Goal: Book appointment/travel/reservation

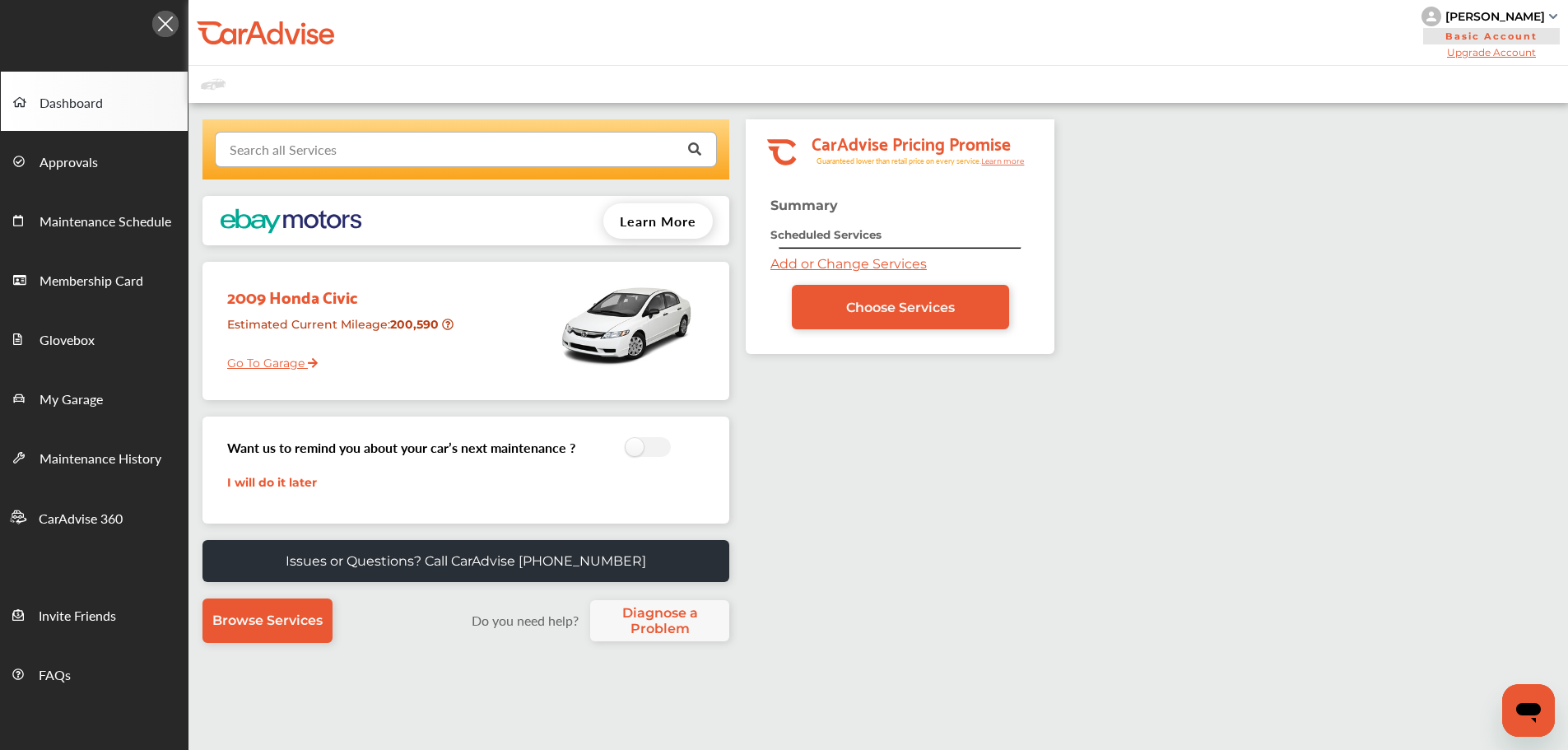
click at [551, 154] on input "text" at bounding box center [461, 148] width 491 height 32
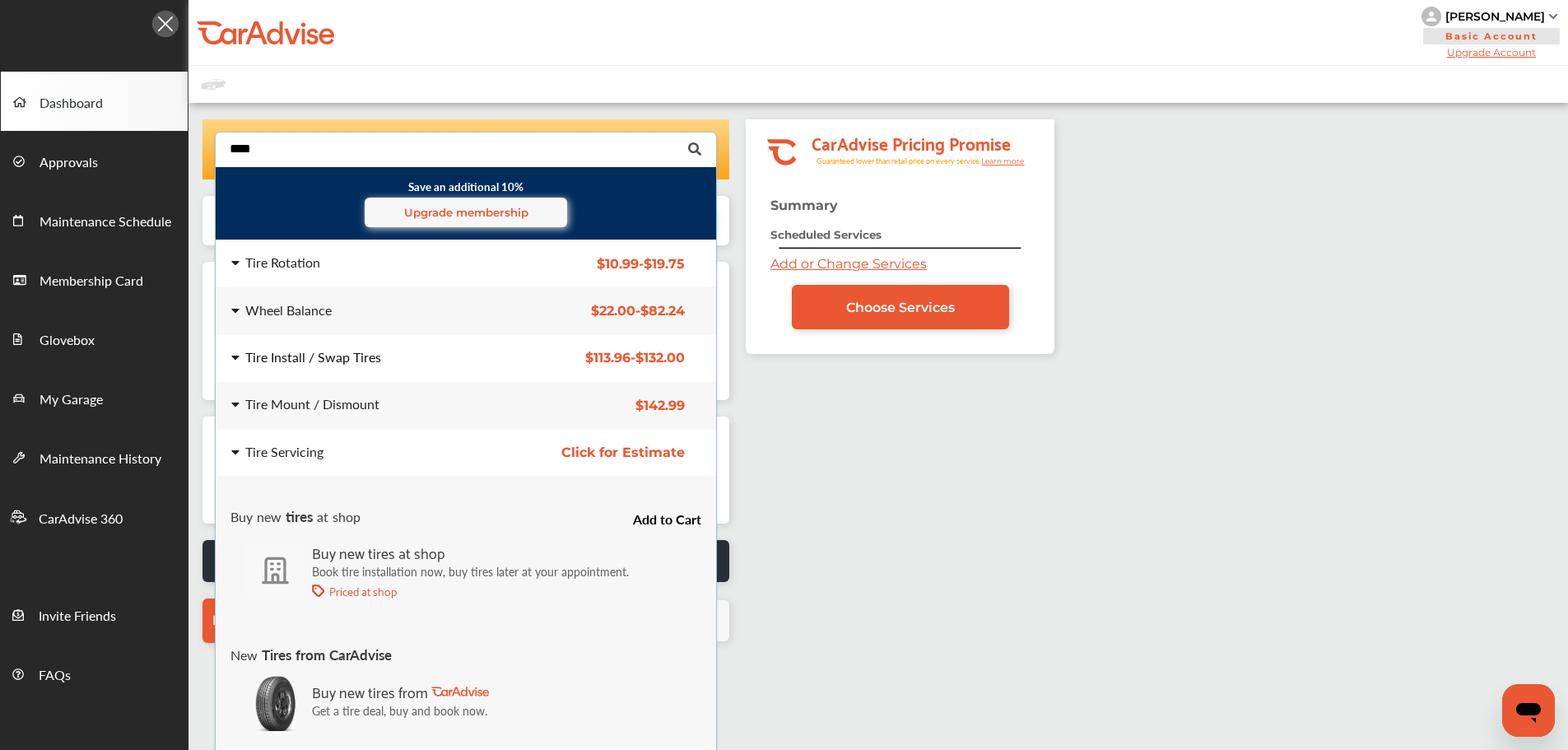
type input "****"
click at [443, 351] on div "Tire Install / Swap Tires" at bounding box center [363, 358] width 263 height 13
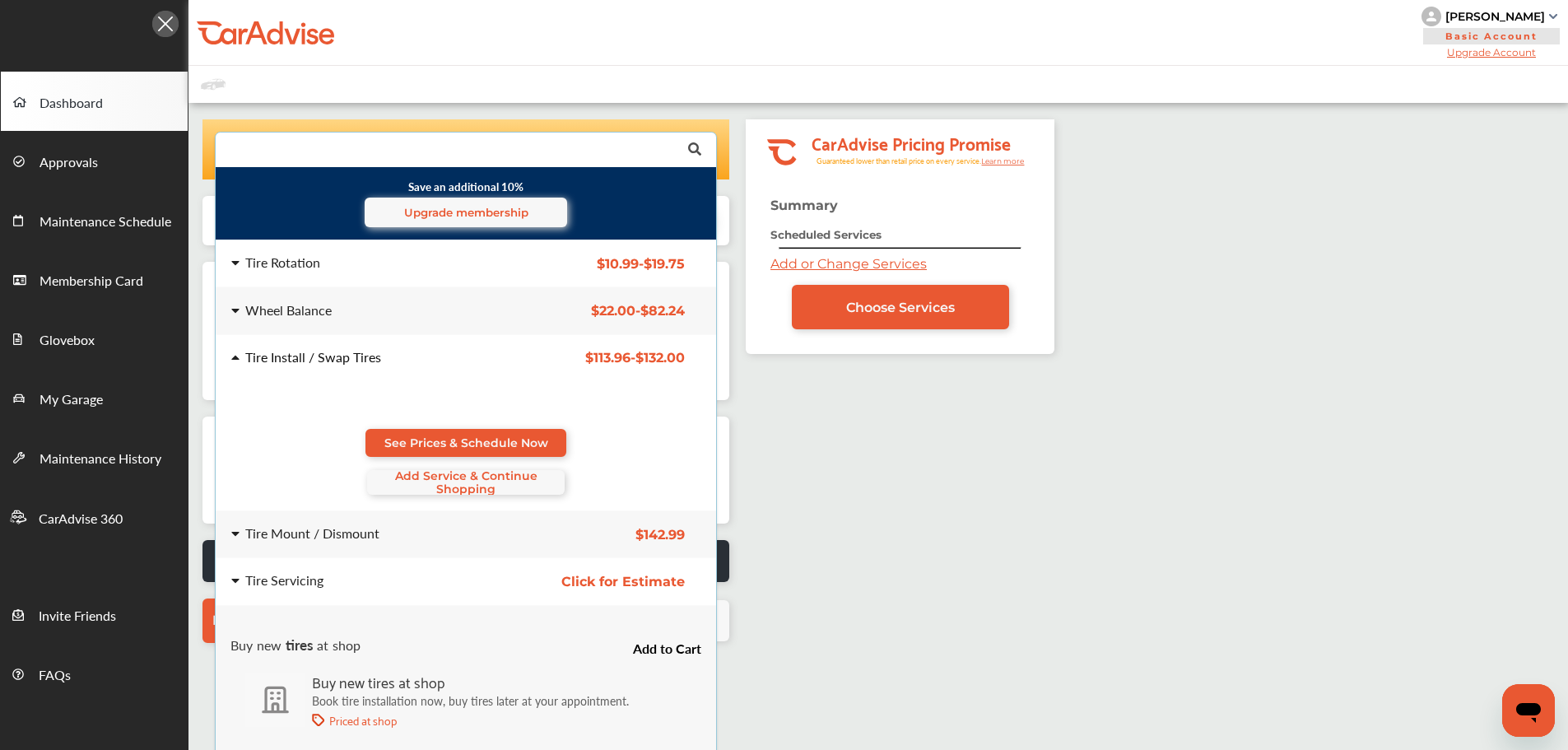
click at [442, 485] on span "Add Service & Continue Shopping" at bounding box center [466, 482] width 198 height 26
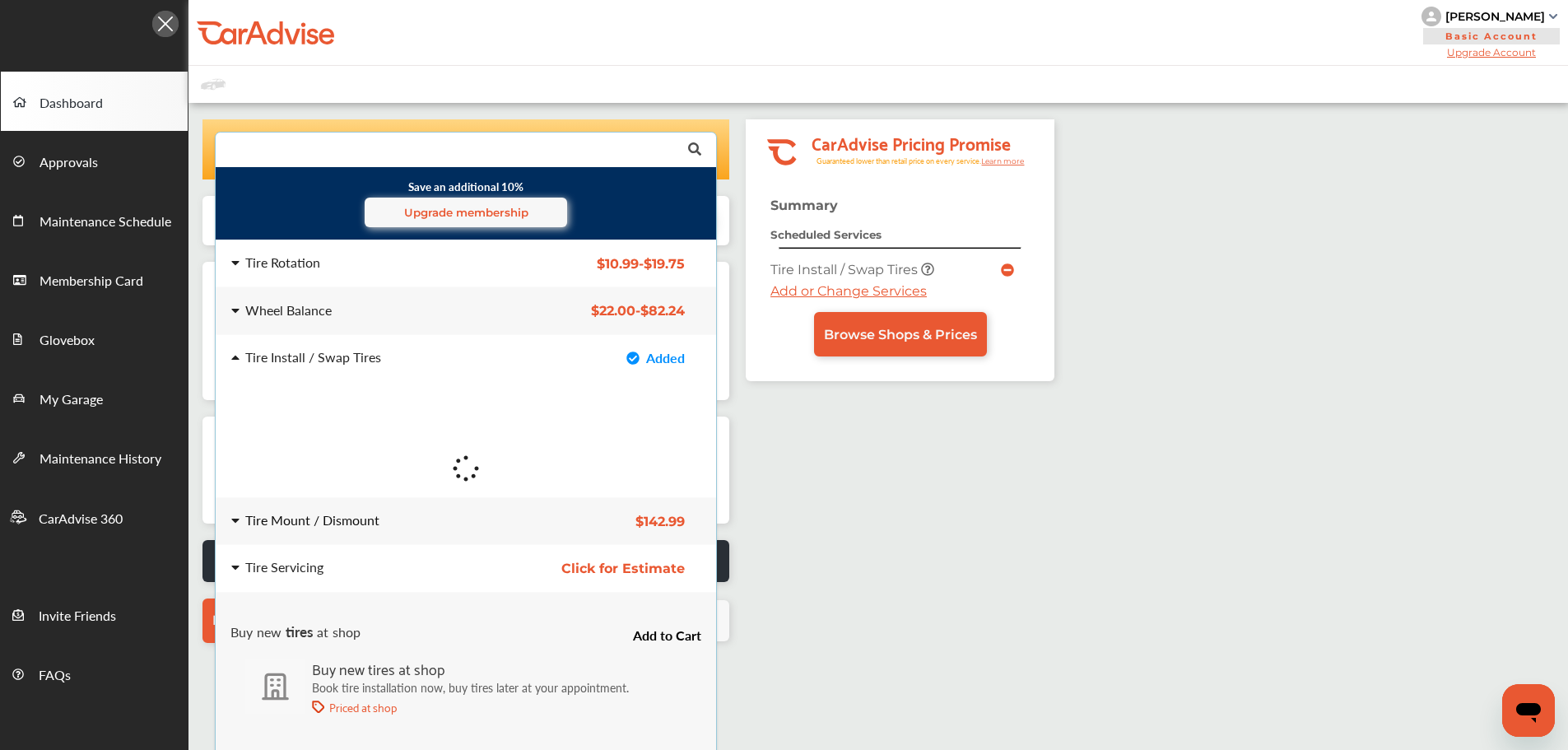
click at [448, 522] on div "Tire Mount / Dismount" at bounding box center [363, 520] width 263 height 13
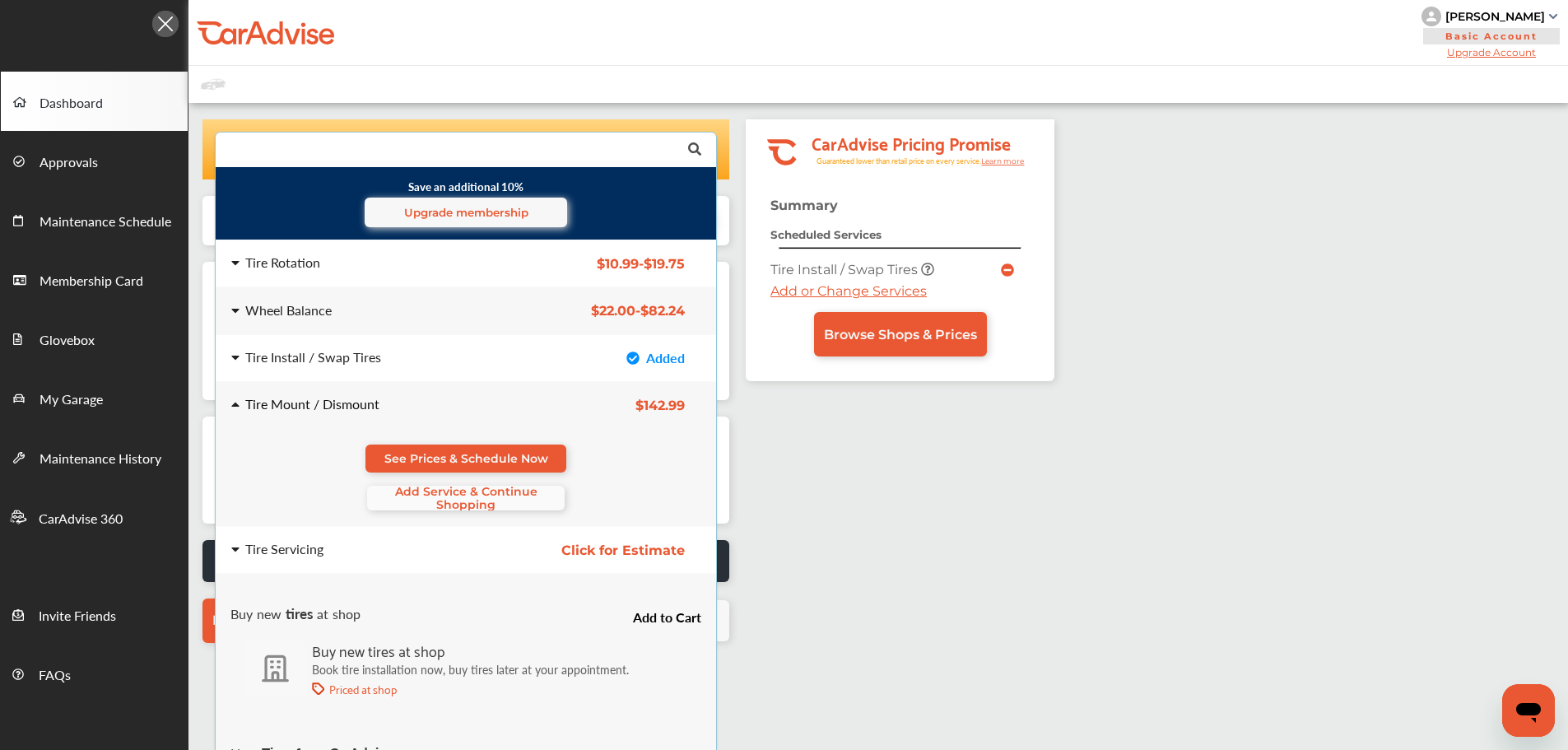
click at [443, 509] on span "Add Service & Continue Shopping" at bounding box center [466, 497] width 198 height 26
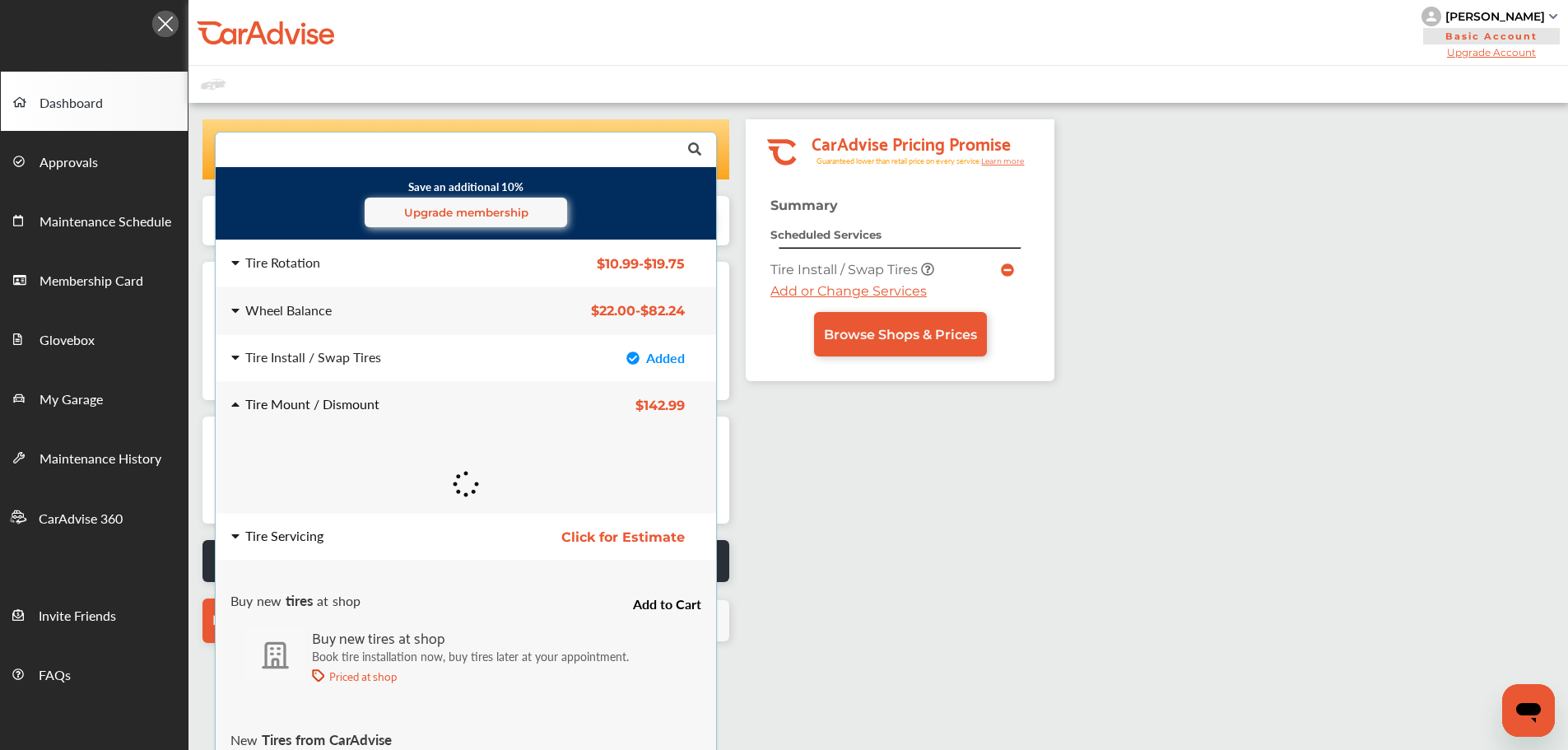
click at [454, 536] on div "Tire Servicing" at bounding box center [363, 537] width 263 height 13
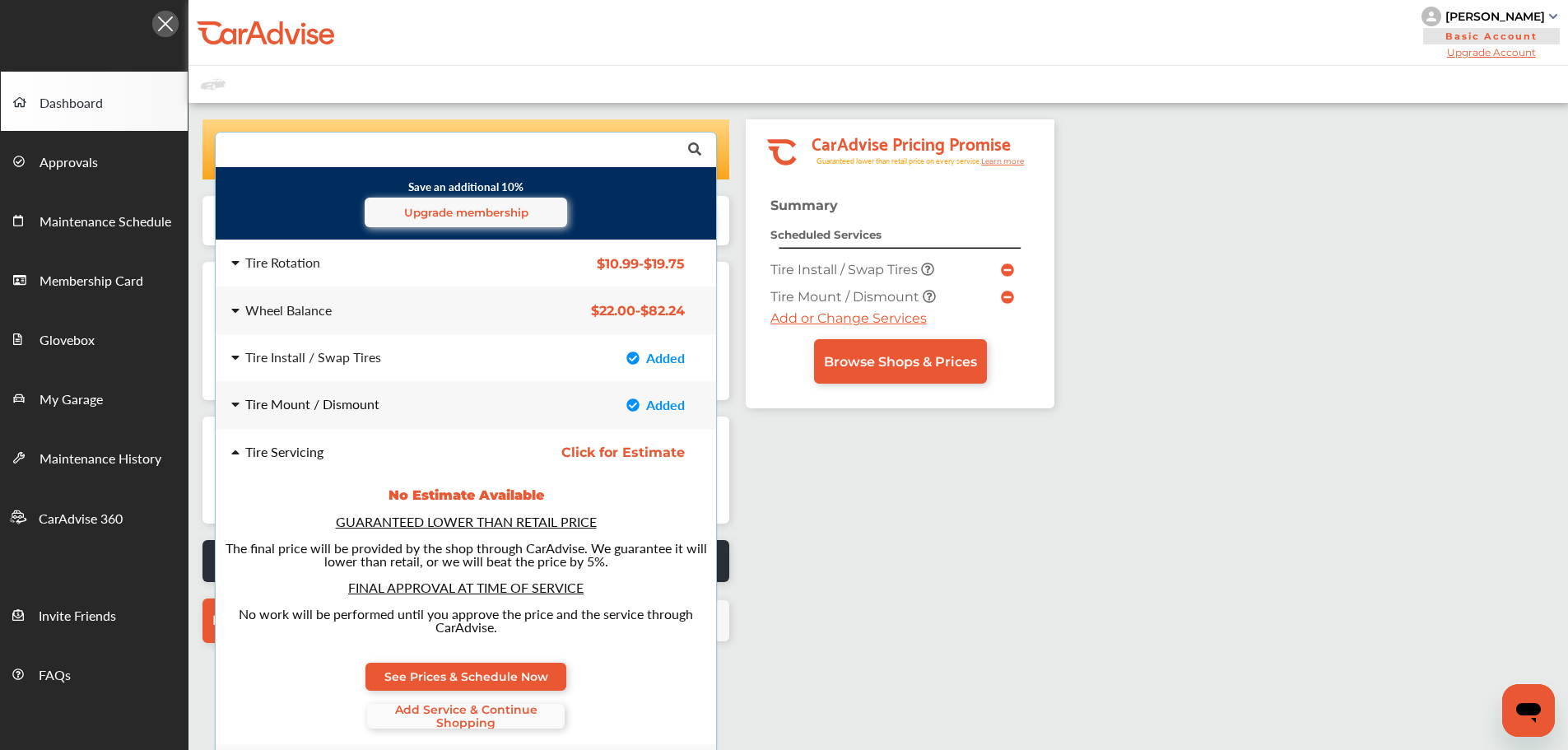
click at [497, 721] on span "Add Service & Continue Shopping" at bounding box center [466, 715] width 198 height 26
click at [396, 150] on input "text" at bounding box center [461, 148] width 491 height 32
click at [447, 304] on div "Wheel Balance" at bounding box center [363, 311] width 263 height 13
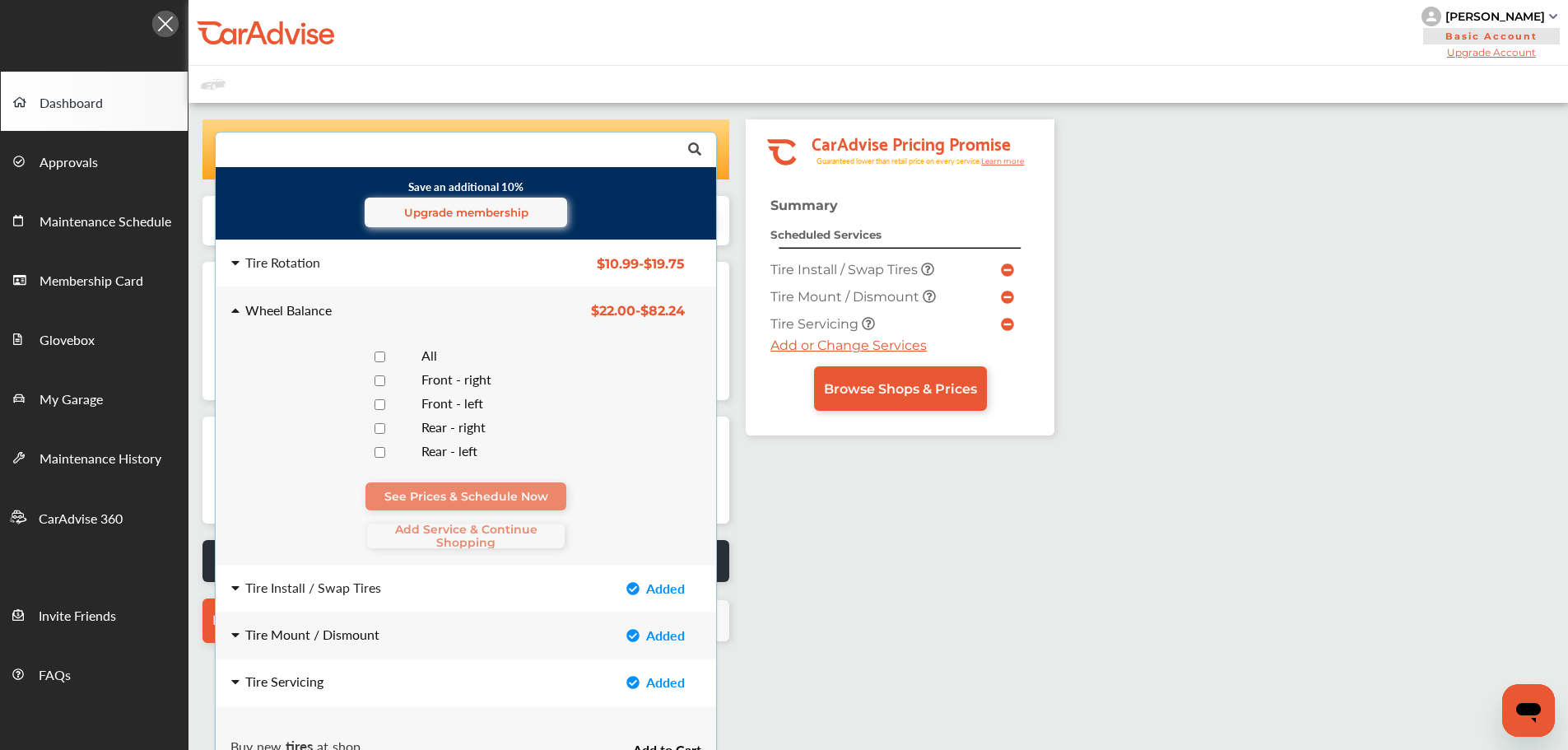
click at [441, 358] on div "All" at bounding box center [499, 357] width 181 height 15
click at [435, 526] on span "Add Service & Continue Shopping" at bounding box center [466, 536] width 198 height 26
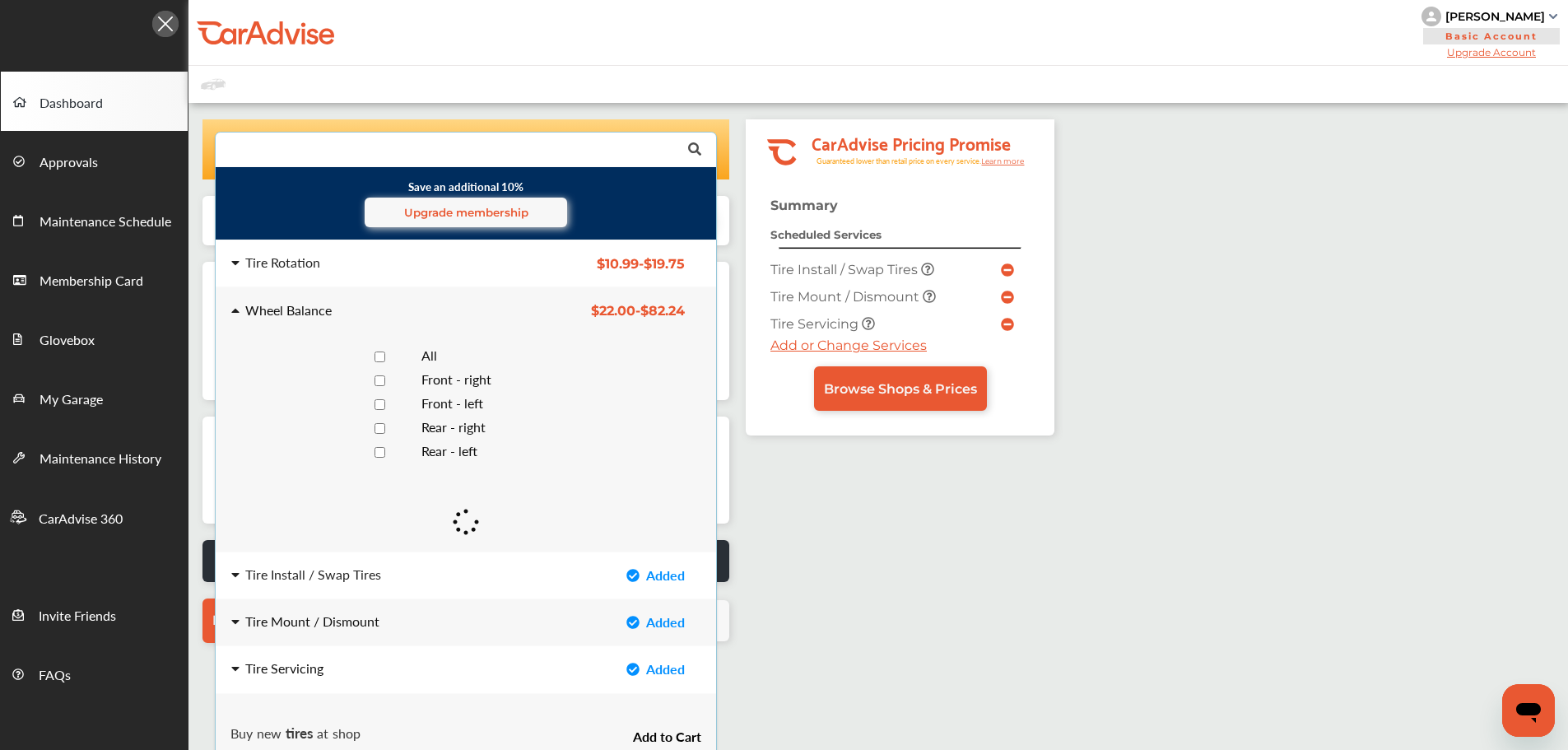
click at [604, 148] on input "text" at bounding box center [461, 148] width 491 height 32
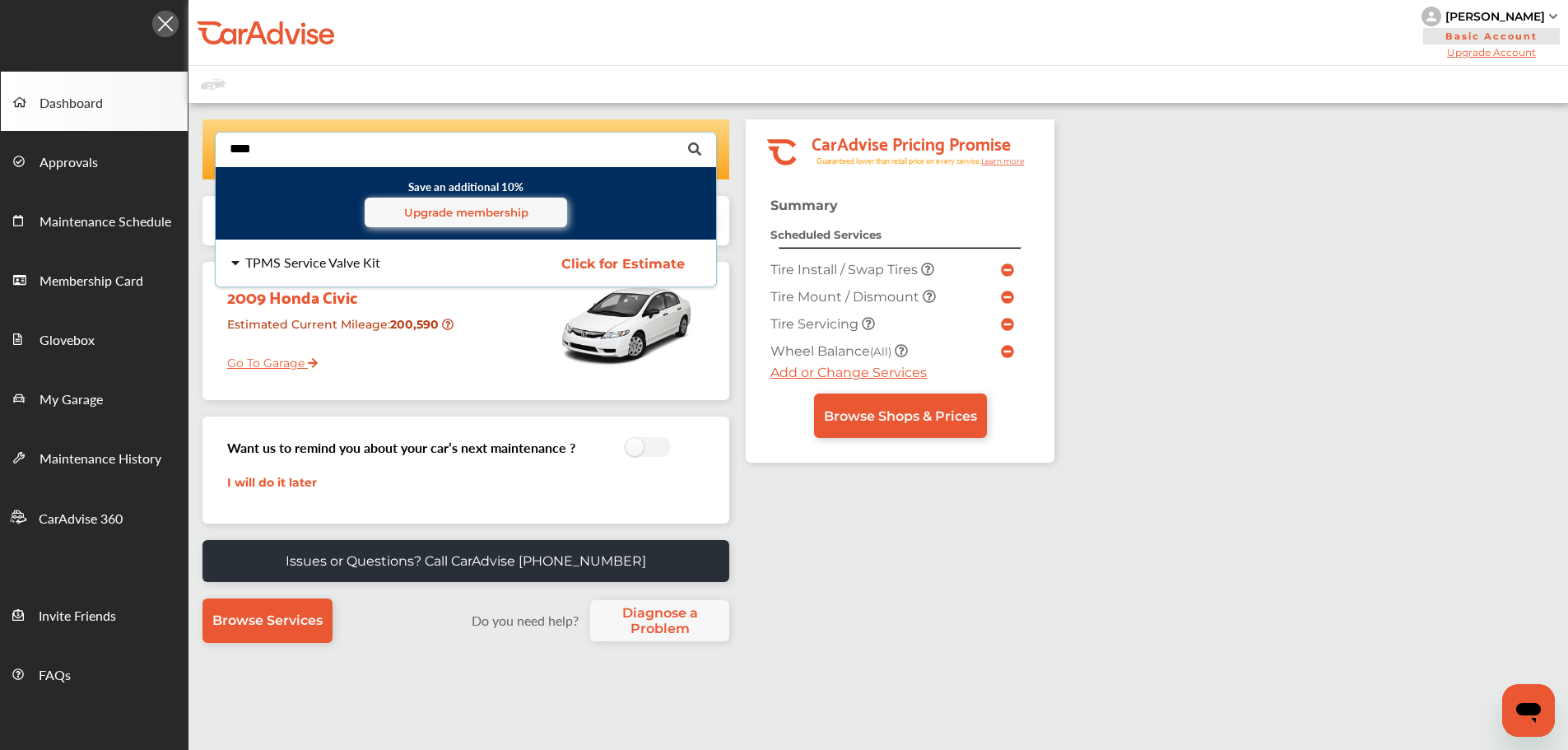
type input "****"
click at [581, 278] on div "TPMS Service Valve Kit Click for Estimate TPMS Service Valve Kit Click for Esti…" at bounding box center [466, 263] width 527 height 46
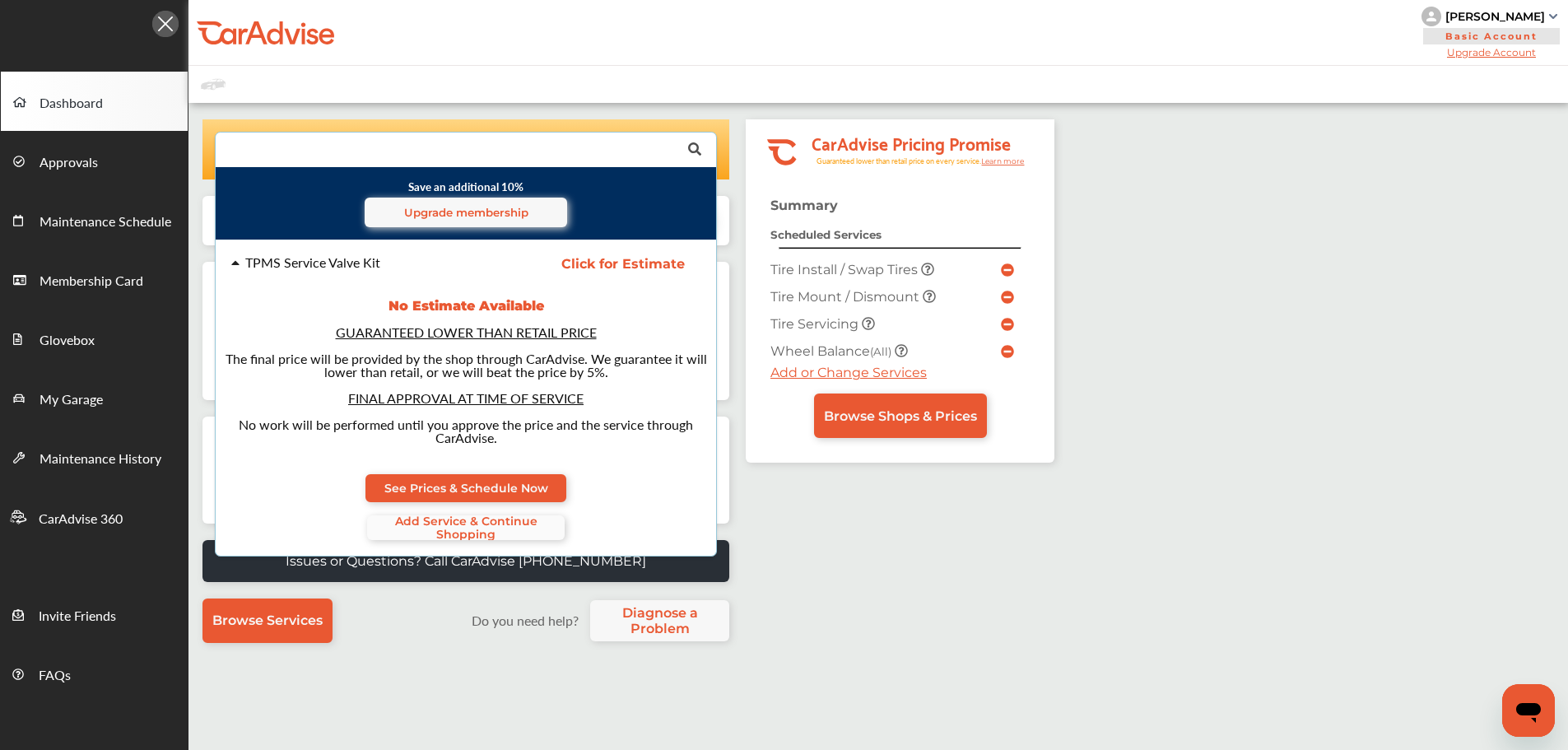
click at [539, 525] on span "Add Service & Continue Shopping" at bounding box center [466, 527] width 198 height 26
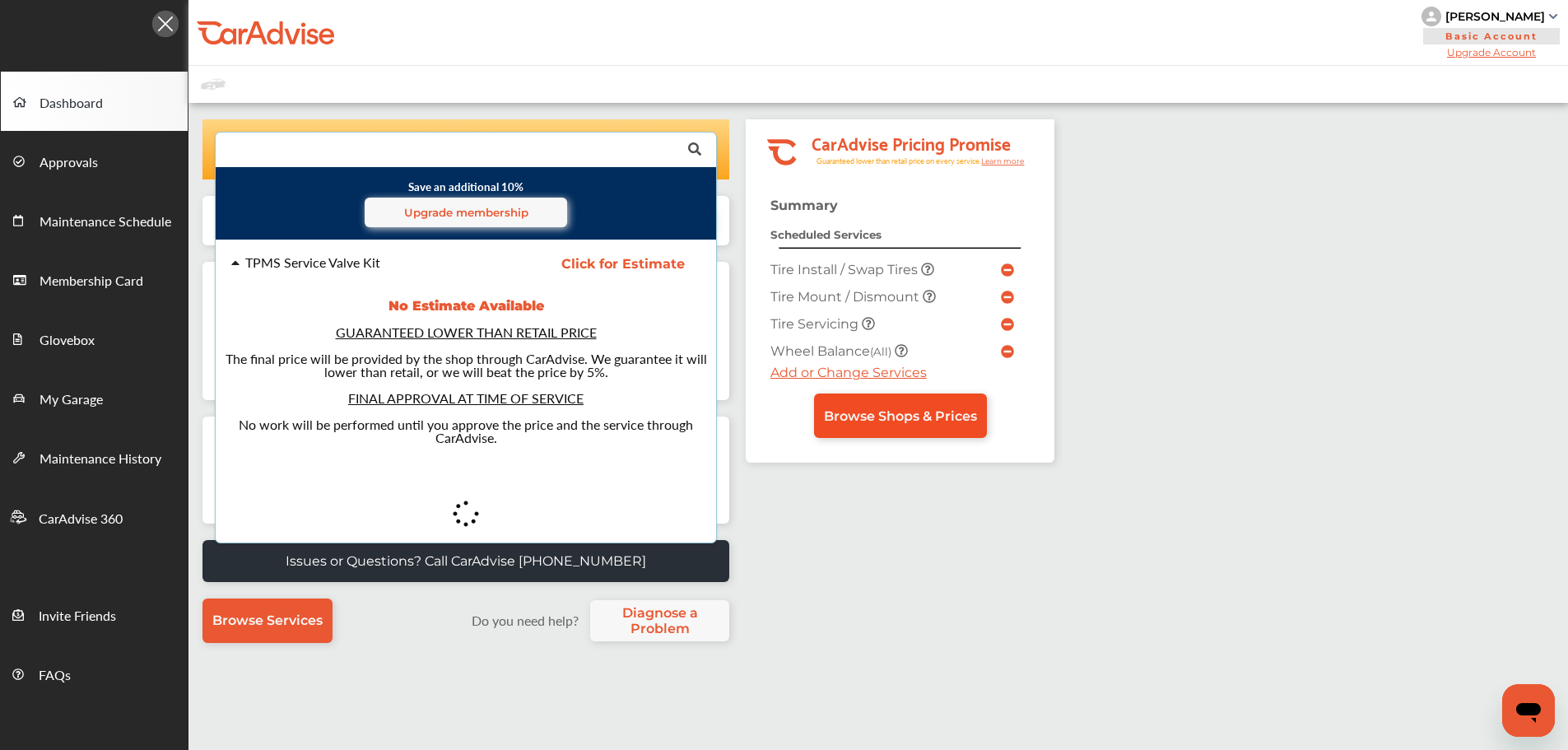
click at [919, 410] on span "Browse Shops & Prices" at bounding box center [900, 416] width 153 height 15
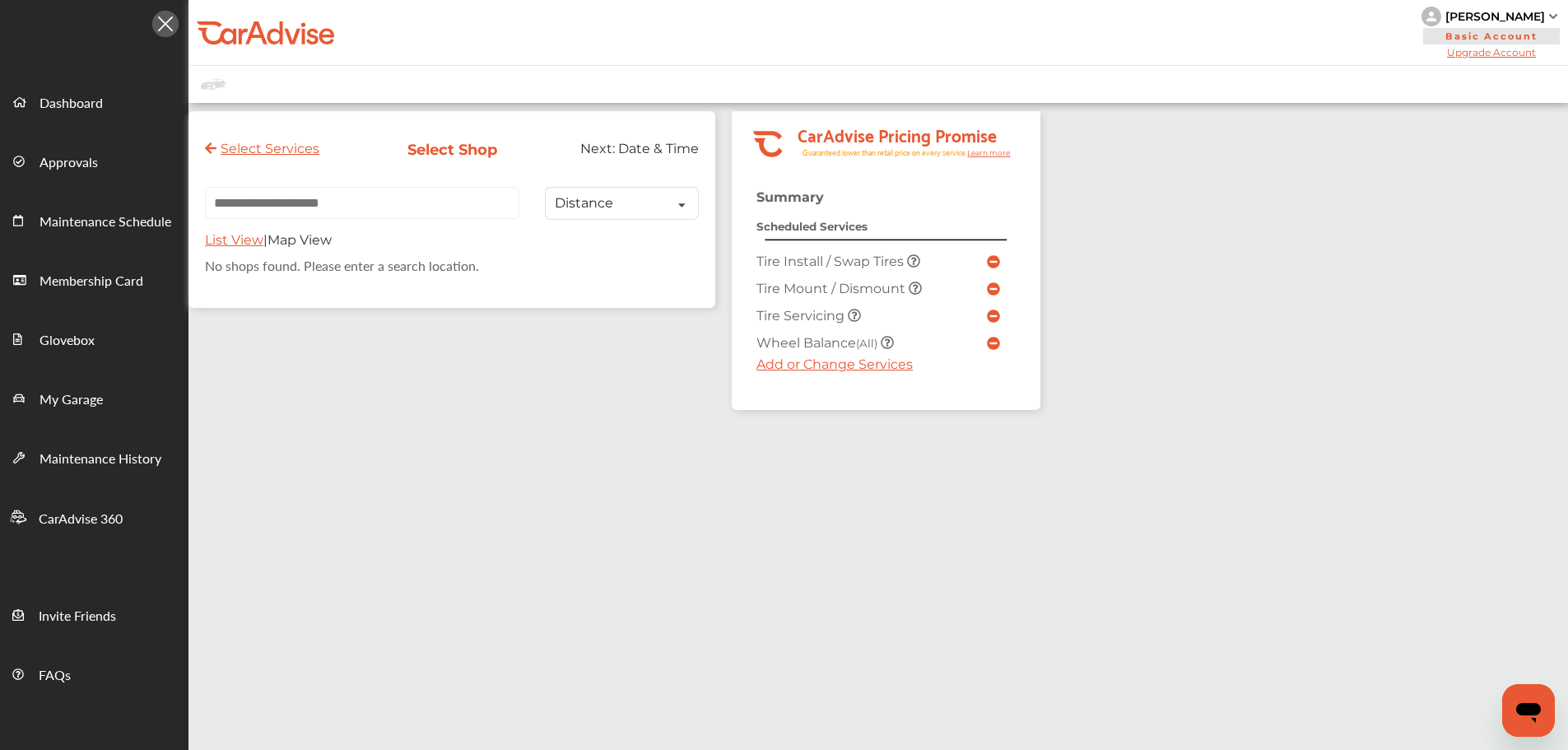
click at [373, 200] on input "text" at bounding box center [361, 202] width 314 height 32
paste input "**********"
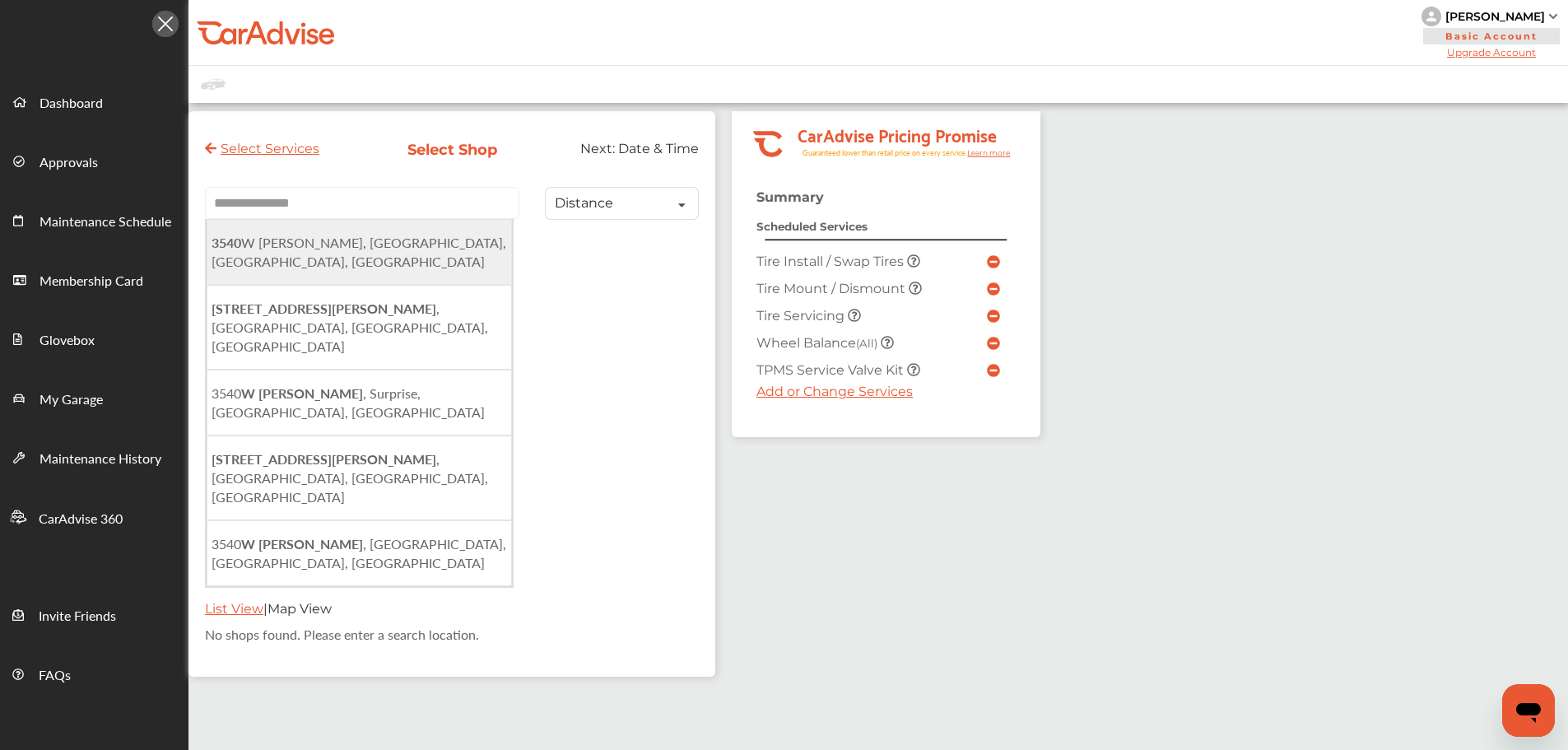
click at [390, 252] on span "[STREET_ADDRESS][PERSON_NAME]" at bounding box center [359, 251] width 295 height 38
type input "**********"
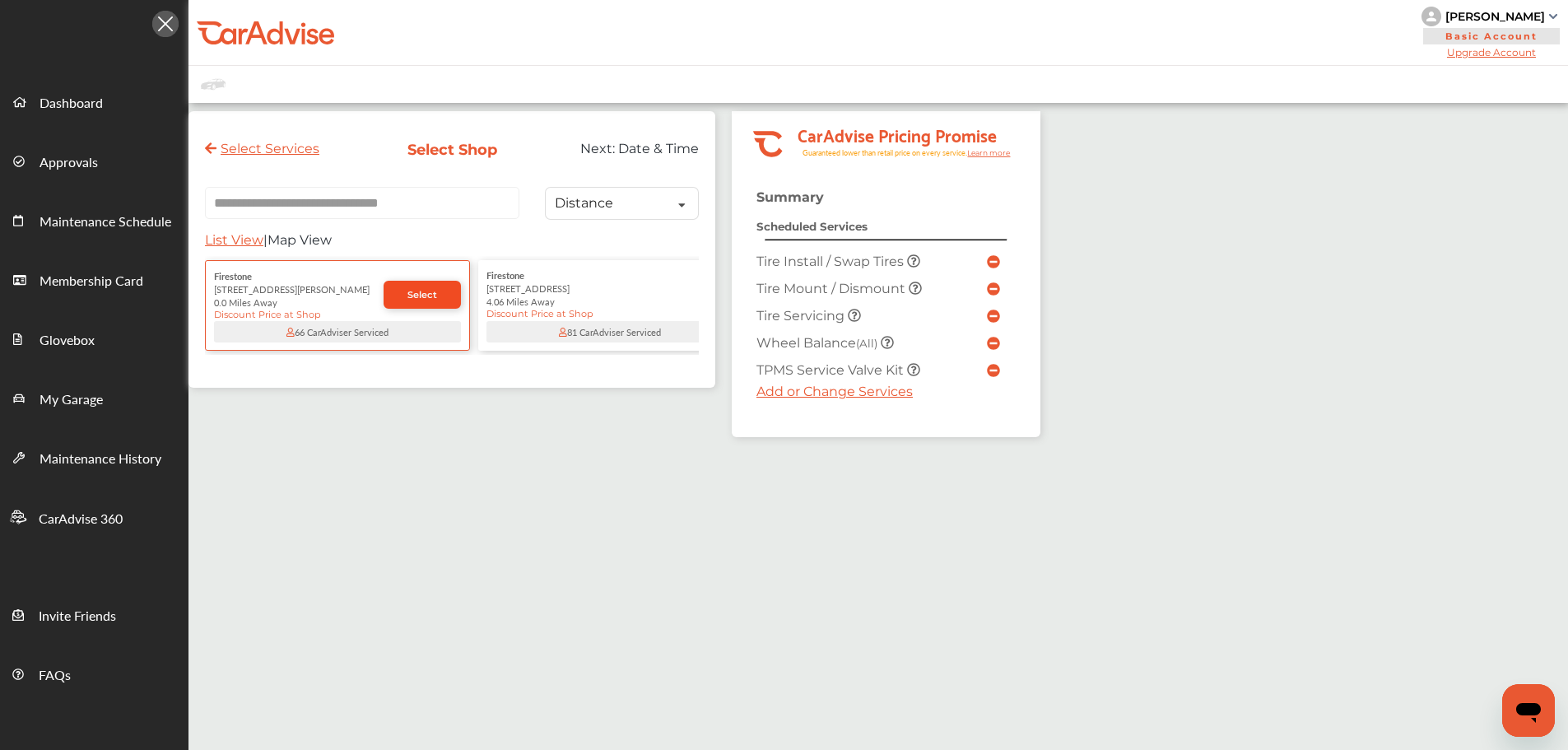
click at [397, 293] on link "Select" at bounding box center [422, 294] width 78 height 28
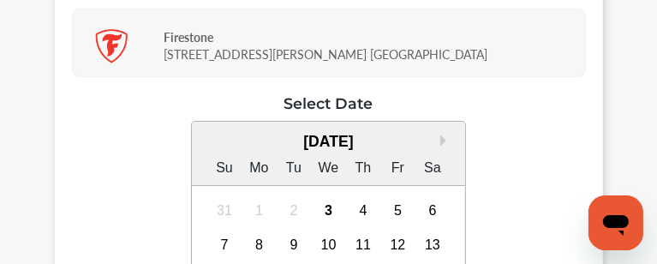
scroll to position [171, 0]
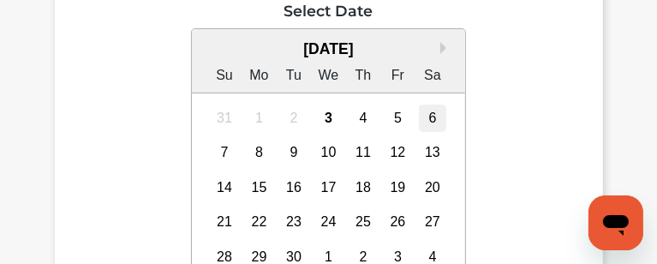
click at [428, 109] on div "6" at bounding box center [432, 117] width 27 height 27
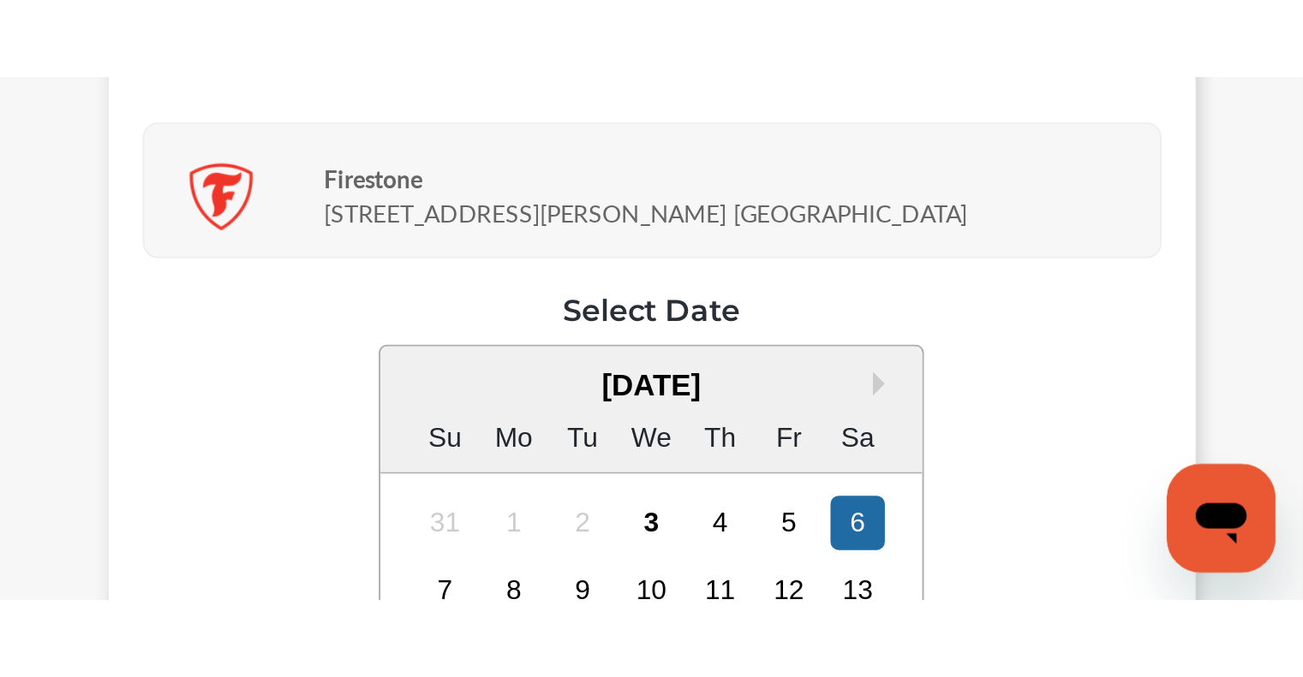
scroll to position [278, 0]
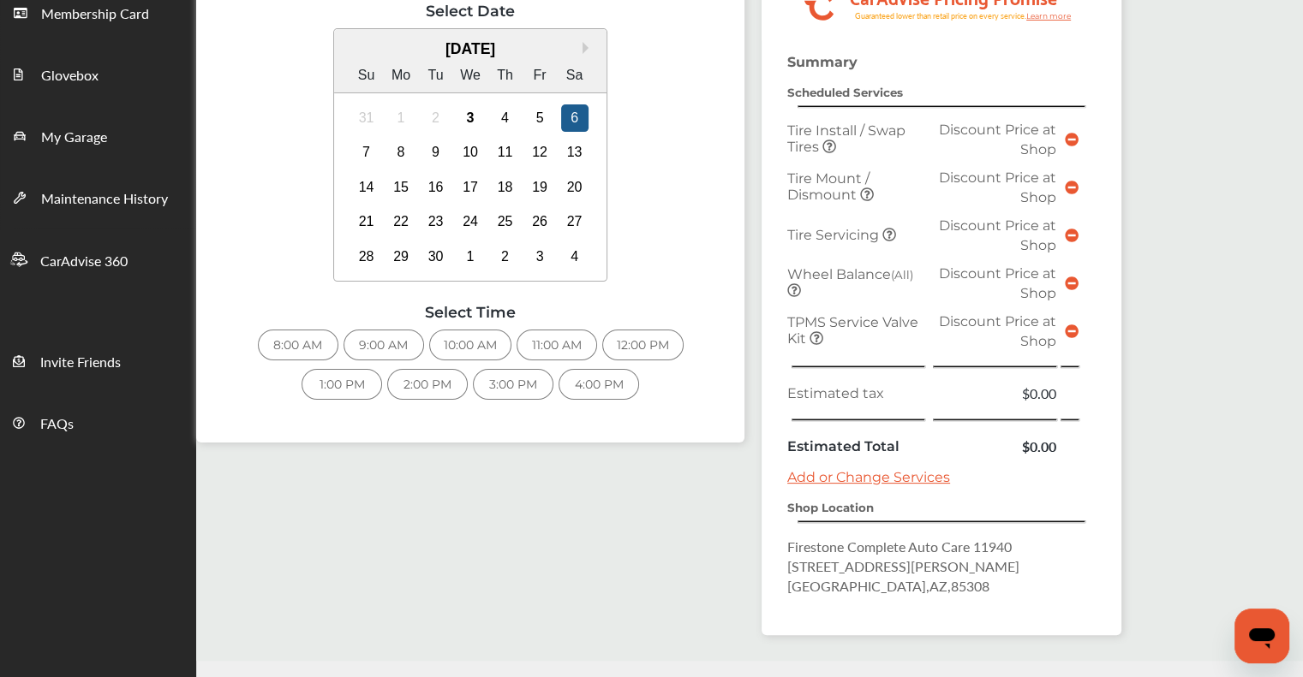
click at [576, 112] on div "6" at bounding box center [574, 117] width 27 height 27
click at [403, 146] on div "8" at bounding box center [400, 152] width 27 height 27
click at [407, 341] on div "9:00 AM" at bounding box center [383, 345] width 81 height 31
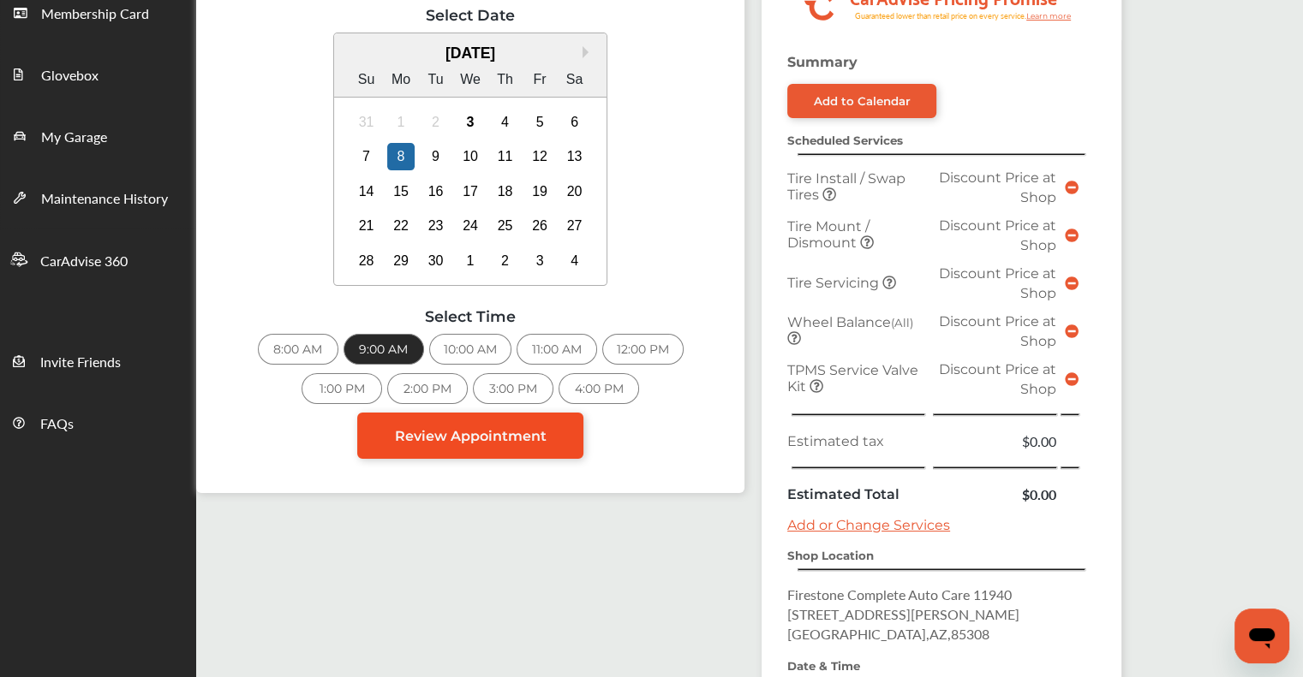
click at [432, 432] on span "Review Appointment" at bounding box center [471, 436] width 152 height 16
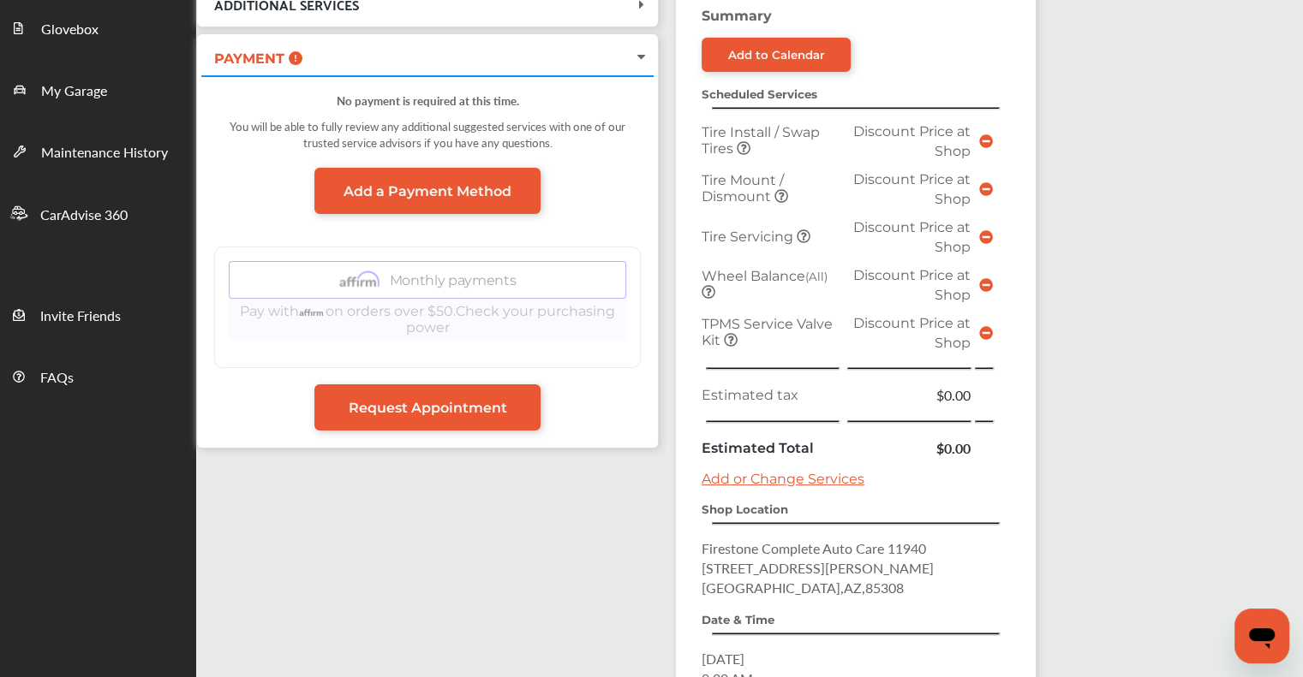
scroll to position [514, 0]
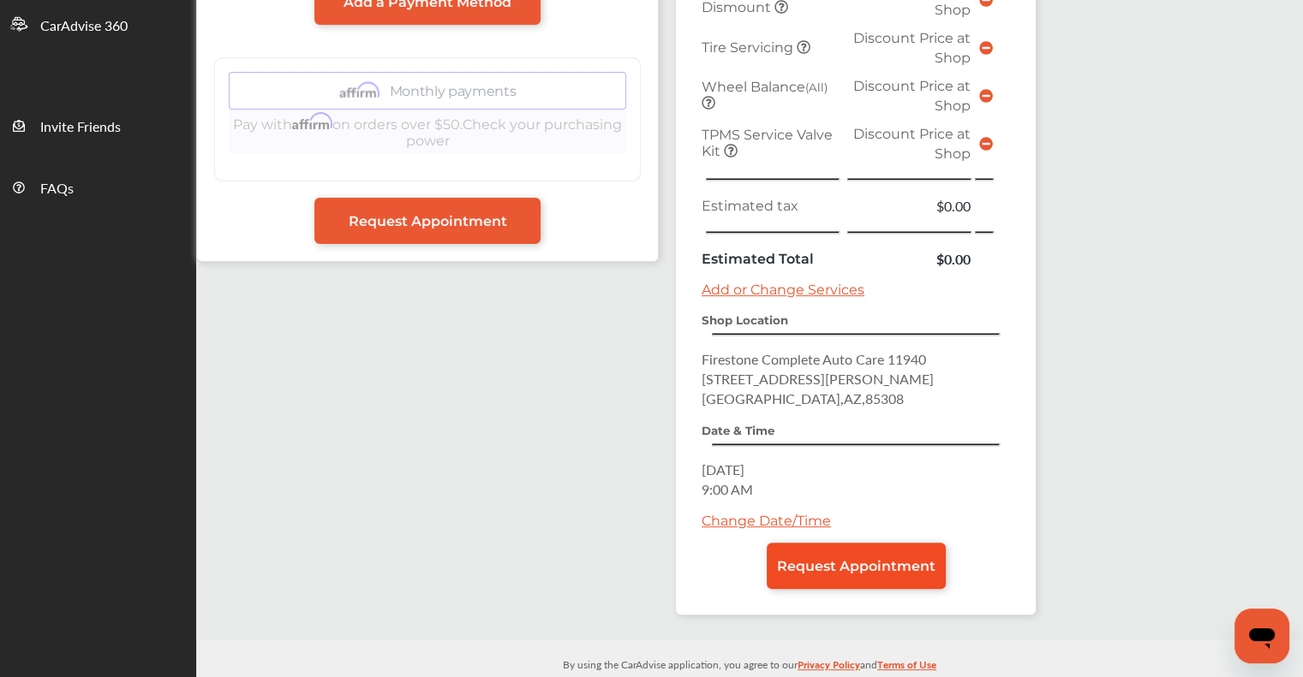
click at [860, 564] on link "Request Appointment" at bounding box center [855, 566] width 179 height 46
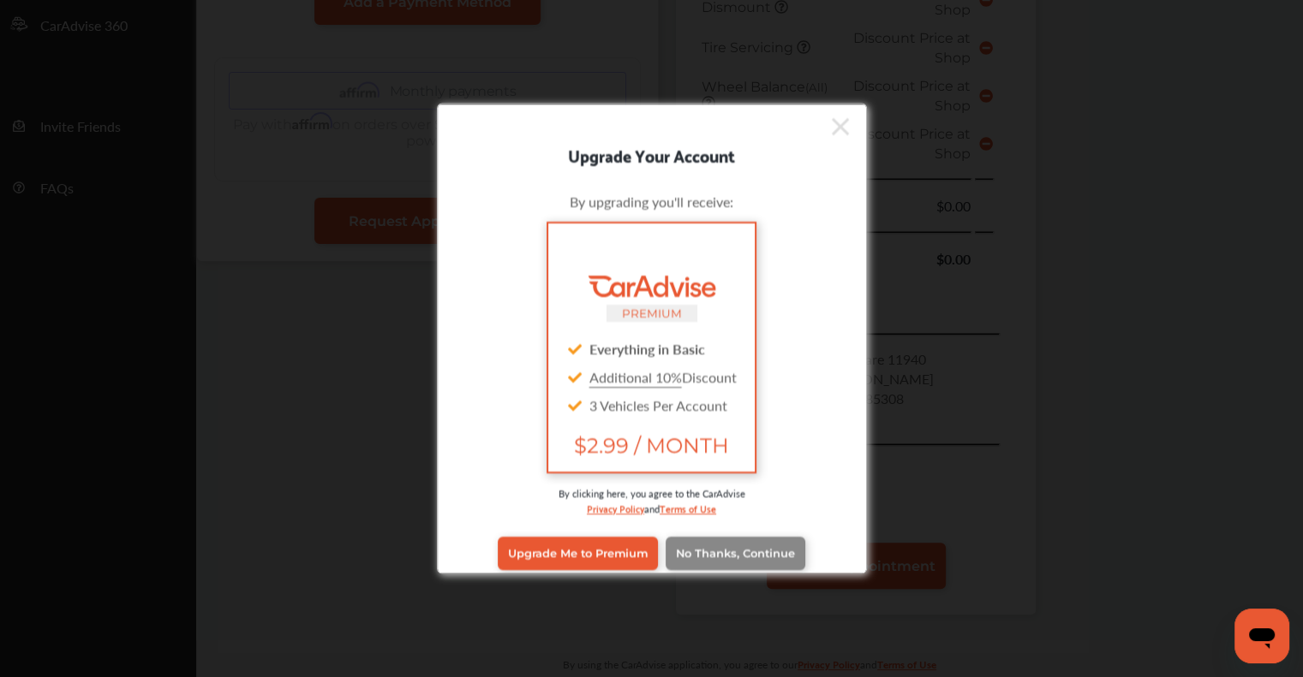
click at [764, 551] on span "No Thanks, Continue" at bounding box center [735, 553] width 119 height 13
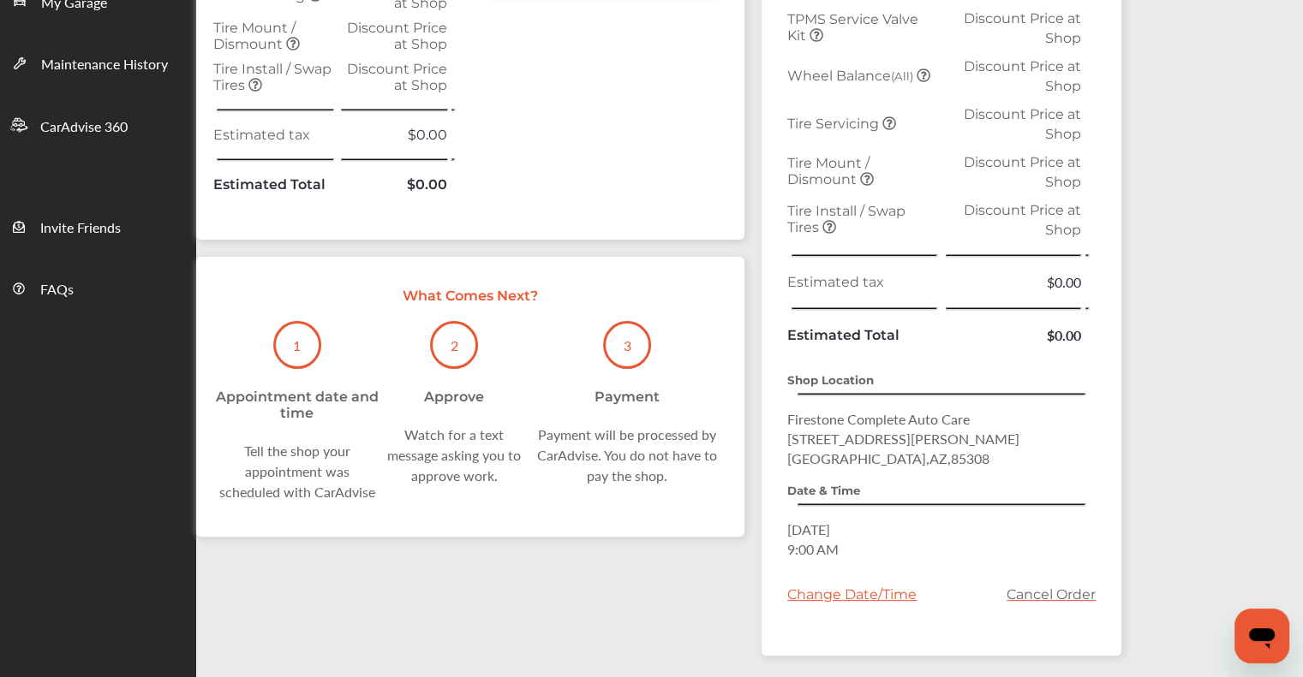
scroll to position [383, 0]
